Goal: Information Seeking & Learning: Learn about a topic

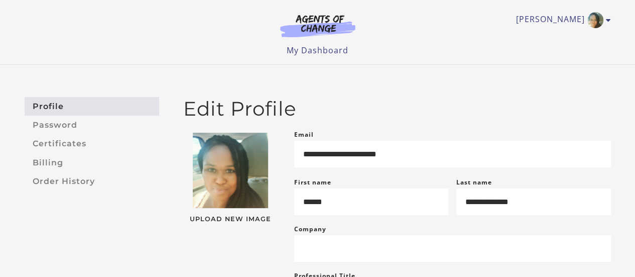
click at [319, 49] on link "My Dashboard" at bounding box center [318, 50] width 62 height 11
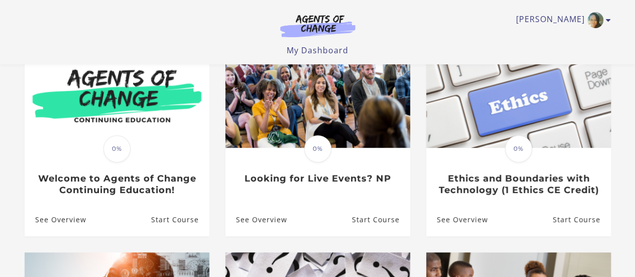
scroll to position [106, 0]
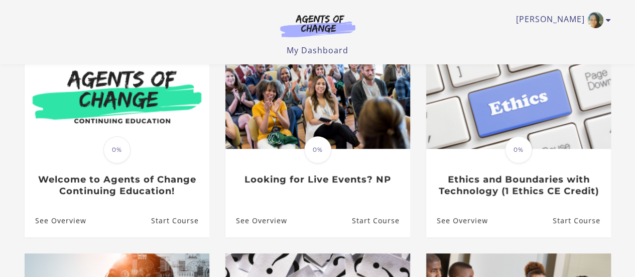
click at [319, 118] on img at bounding box center [317, 98] width 185 height 99
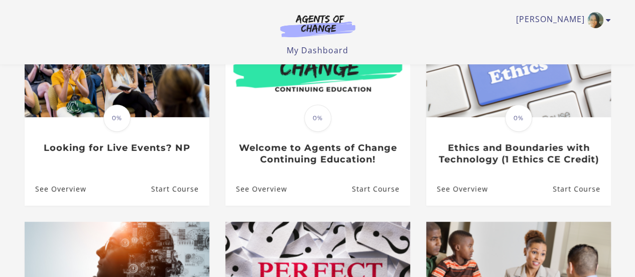
scroll to position [106, 0]
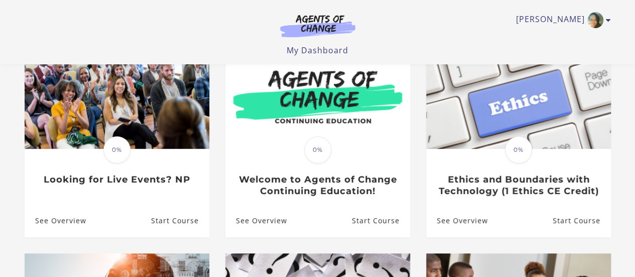
click at [319, 51] on link "My Dashboard" at bounding box center [318, 50] width 62 height 11
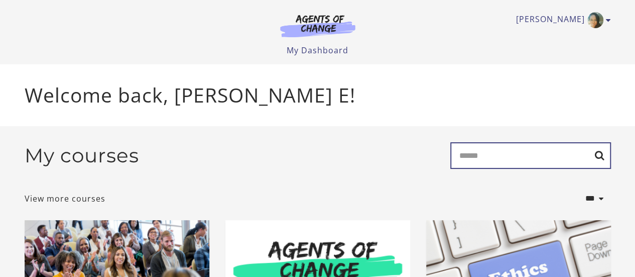
click at [487, 156] on input "Search" at bounding box center [530, 155] width 161 height 27
type input "**********"
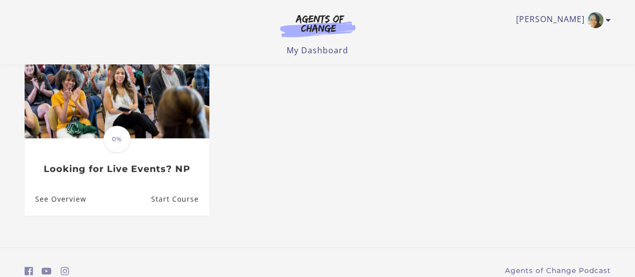
scroll to position [145, 0]
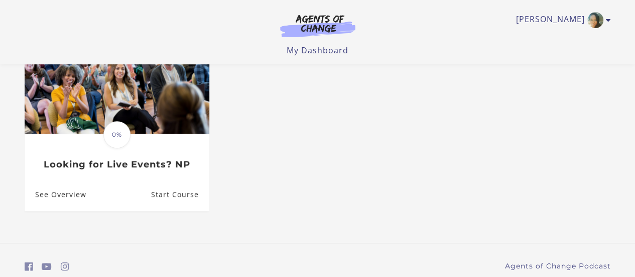
click at [179, 199] on link "Start Course" at bounding box center [180, 194] width 58 height 33
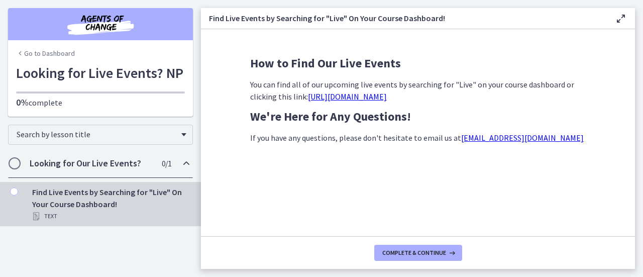
click at [81, 205] on div "Find Live Events by Searching for "Live" On Your Course Dashboard! Text" at bounding box center [110, 204] width 157 height 36
click at [334, 97] on link "[URL][DOMAIN_NAME]" at bounding box center [347, 96] width 79 height 10
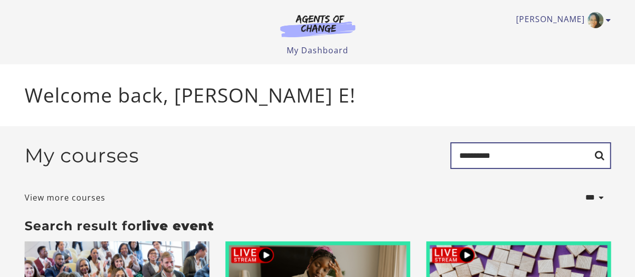
click at [512, 158] on input "**********" at bounding box center [530, 155] width 161 height 27
type input "****"
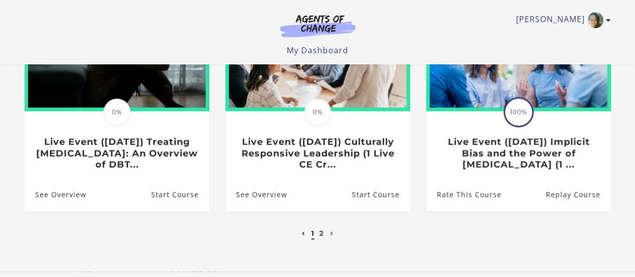
scroll to position [383, 0]
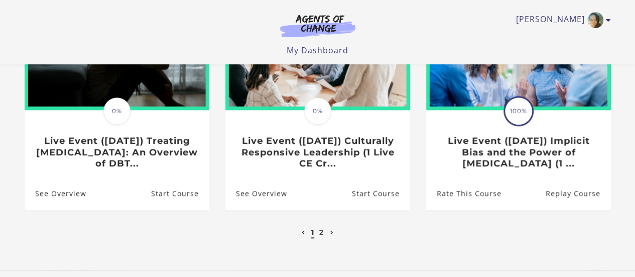
click at [132, 143] on h3 "Live Event ([DATE]) Treating [MEDICAL_DATA]: An Overview of DBT..." at bounding box center [116, 152] width 163 height 34
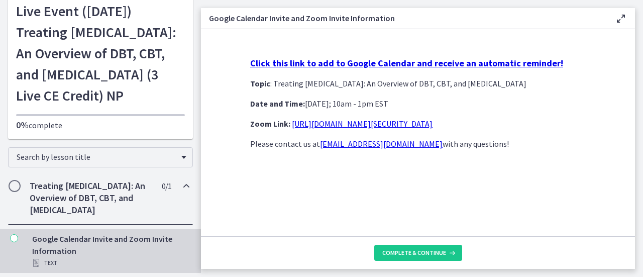
scroll to position [95, 0]
click at [15, 181] on span "Chapters" at bounding box center [15, 186] width 10 height 10
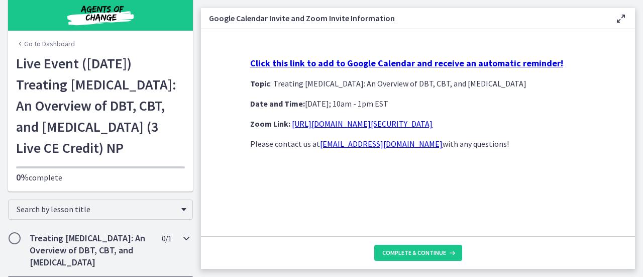
click at [14, 233] on span "Chapters" at bounding box center [15, 238] width 10 height 10
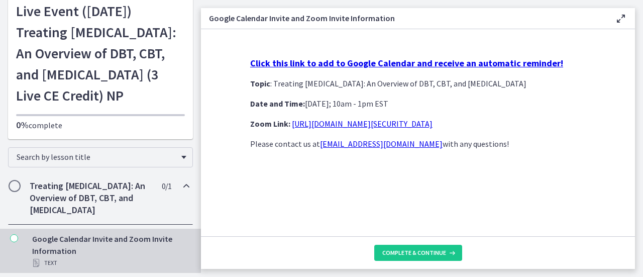
scroll to position [95, 0]
click at [13, 236] on icon "Chapters" at bounding box center [14, 238] width 8 height 8
click at [576, 221] on div "Click this link to add to Google Calendar and receive an automatic reminder! To…" at bounding box center [417, 142] width 351 height 187
